Goal: Navigation & Orientation: Go to known website

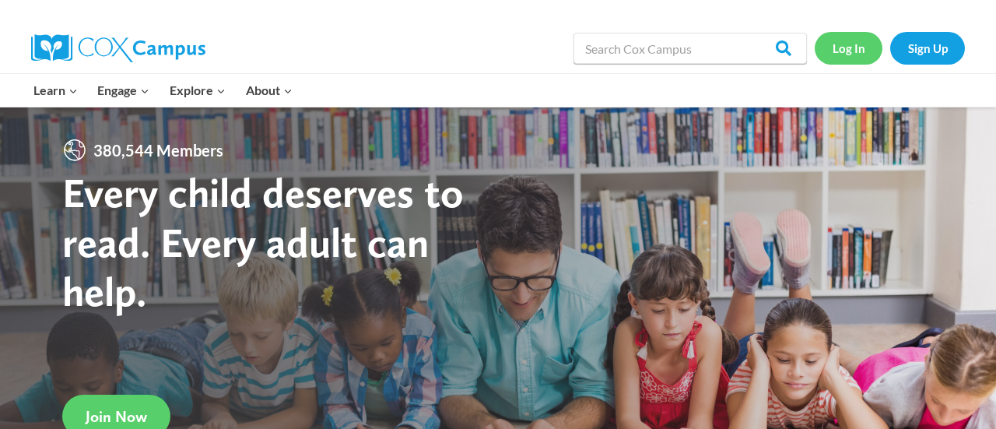
click at [860, 50] on link "Log In" at bounding box center [849, 48] width 68 height 32
click at [845, 51] on link "Log In" at bounding box center [849, 48] width 68 height 32
